Goal: Use online tool/utility

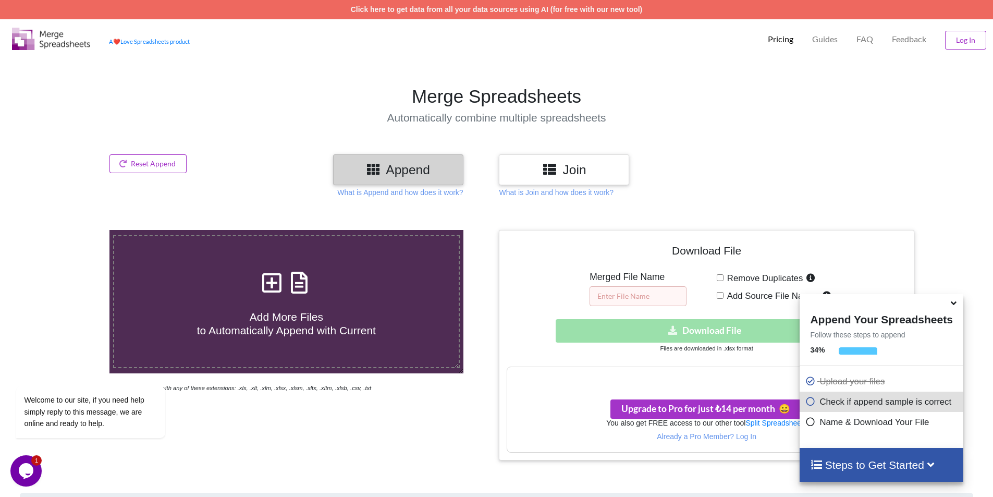
click at [626, 297] on input "text" at bounding box center [637, 296] width 97 height 20
type input "dff"
click at [763, 152] on section "Merge Spreadsheets Automatically combine multiple spreadsheets" at bounding box center [496, 105] width 993 height 98
click at [719, 276] on input "Remove Duplicates" at bounding box center [719, 277] width 7 height 7
checkbox input "true"
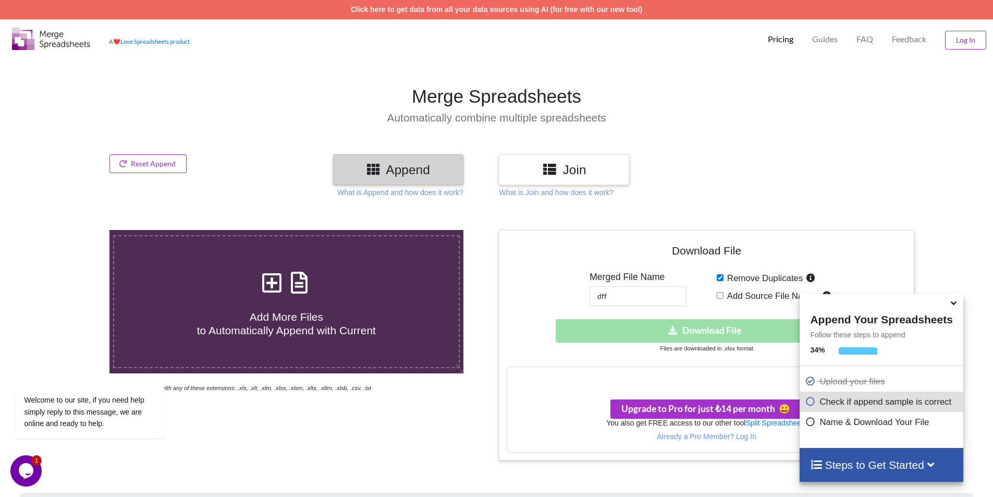
click at [950, 304] on icon at bounding box center [953, 300] width 11 height 9
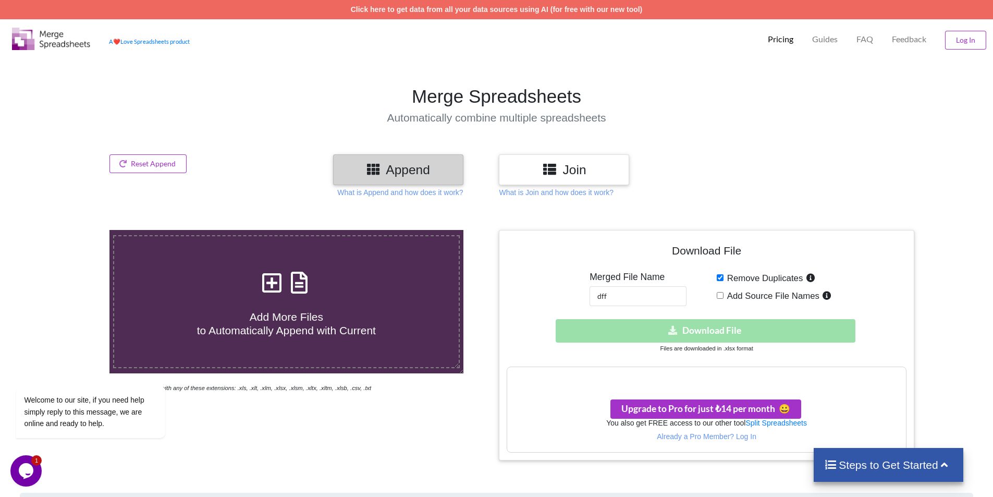
click at [717, 294] on input "Add Source File Names" at bounding box center [719, 295] width 7 height 7
click at [718, 294] on input "Add Source File Names" at bounding box center [719, 295] width 7 height 7
checkbox input "false"
click at [841, 458] on h4 "Steps to Get Started" at bounding box center [888, 464] width 129 height 13
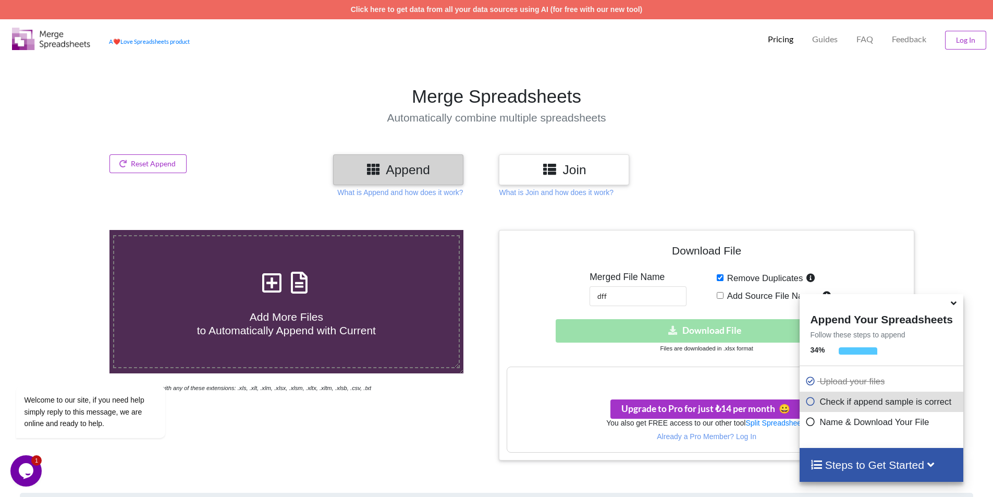
click at [715, 379] on h3 "Your files are more than 1 MB" at bounding box center [706, 377] width 398 height 11
click at [711, 379] on h3 "Your files are more than 1 MB" at bounding box center [706, 377] width 398 height 11
click at [571, 406] on div "Upgrade to Pro for just ₺14 per month 😀" at bounding box center [706, 404] width 398 height 30
click at [771, 113] on h4 "Automatically combine multiple spreadsheets" at bounding box center [496, 117] width 1003 height 13
